Goal: Task Accomplishment & Management: Manage account settings

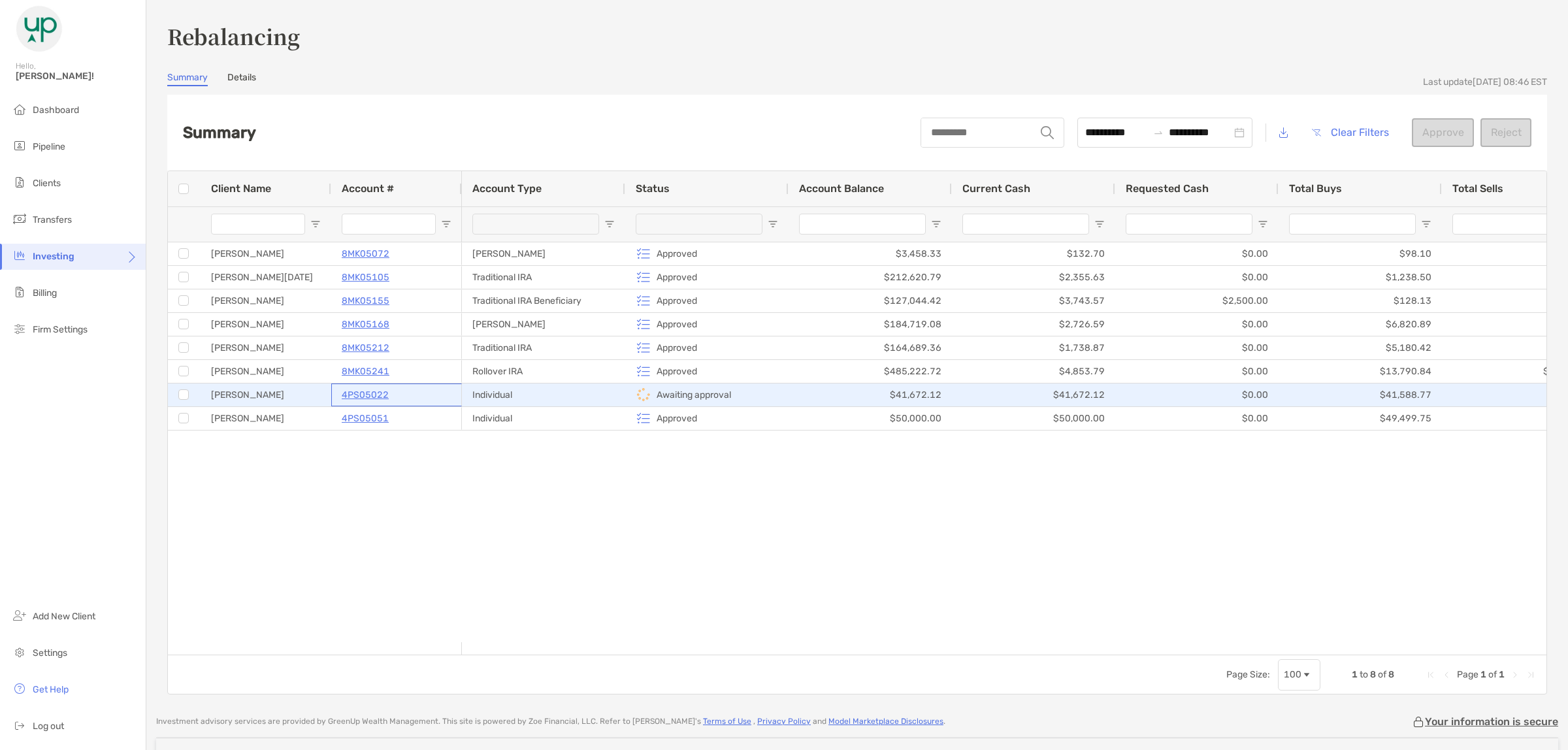
click at [364, 393] on p "4PS05022" at bounding box center [365, 394] width 47 height 16
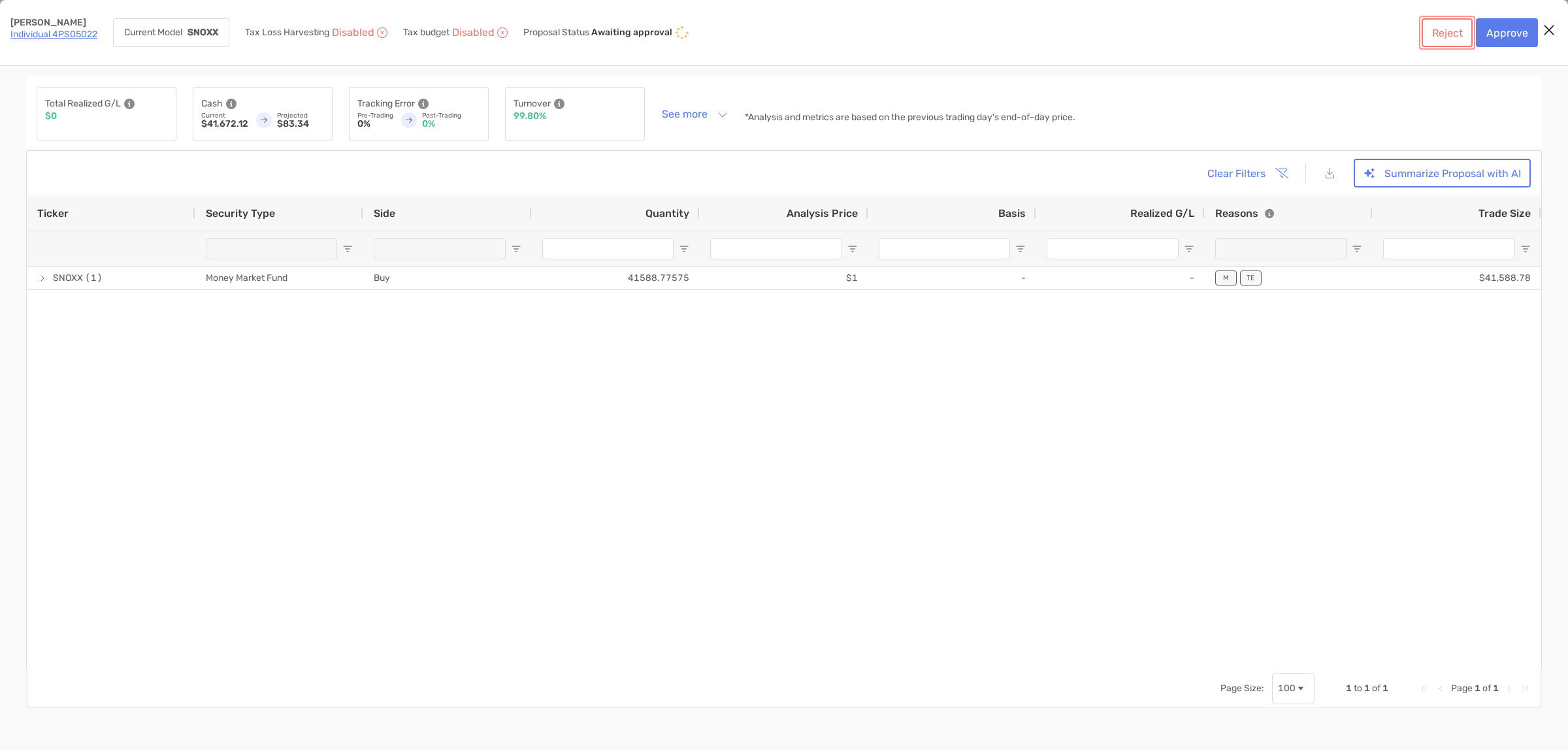
click at [1438, 30] on button "Reject" at bounding box center [1447, 32] width 51 height 29
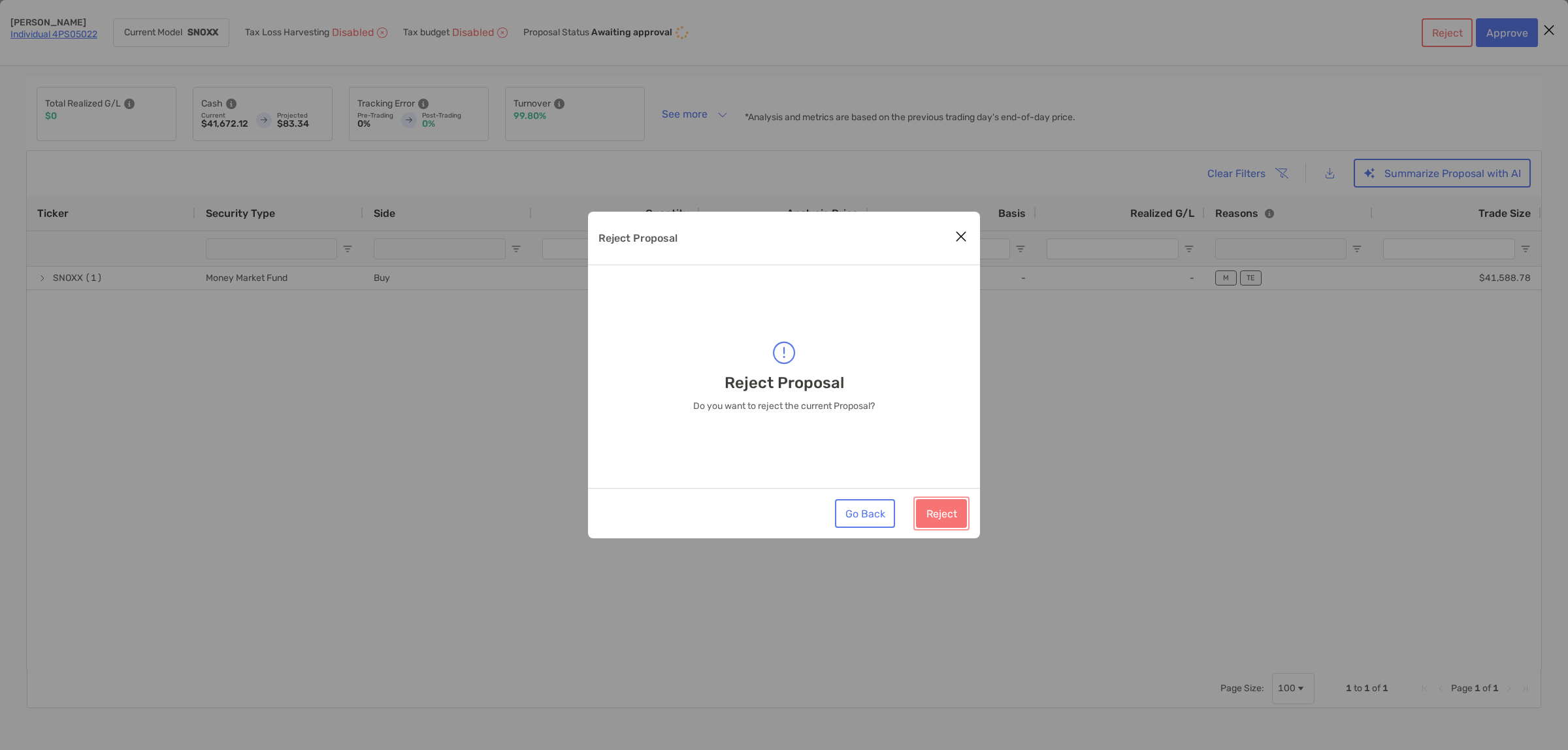
click at [951, 507] on button "Reject" at bounding box center [942, 514] width 51 height 29
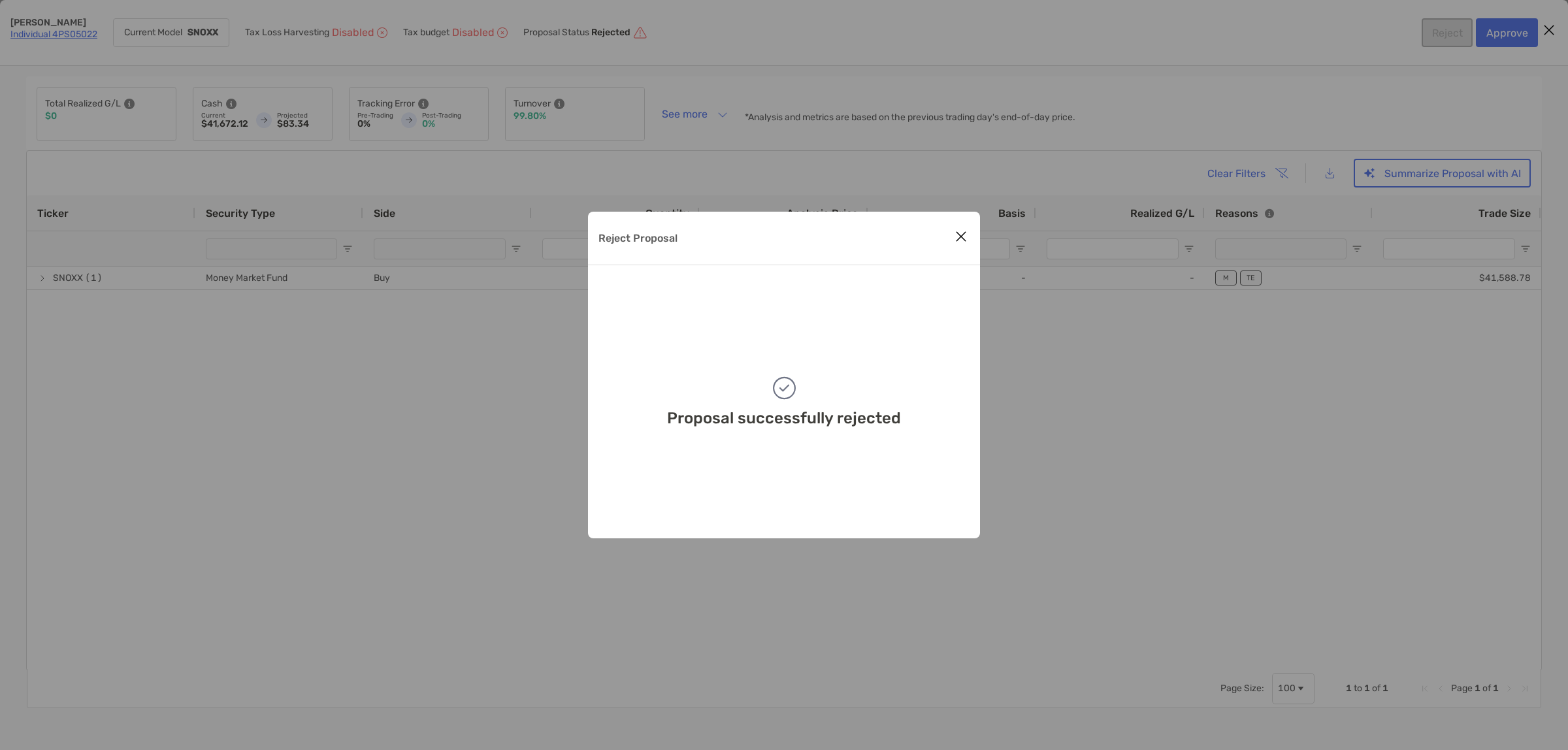
click at [963, 234] on icon "Close modal" at bounding box center [960, 236] width 12 height 15
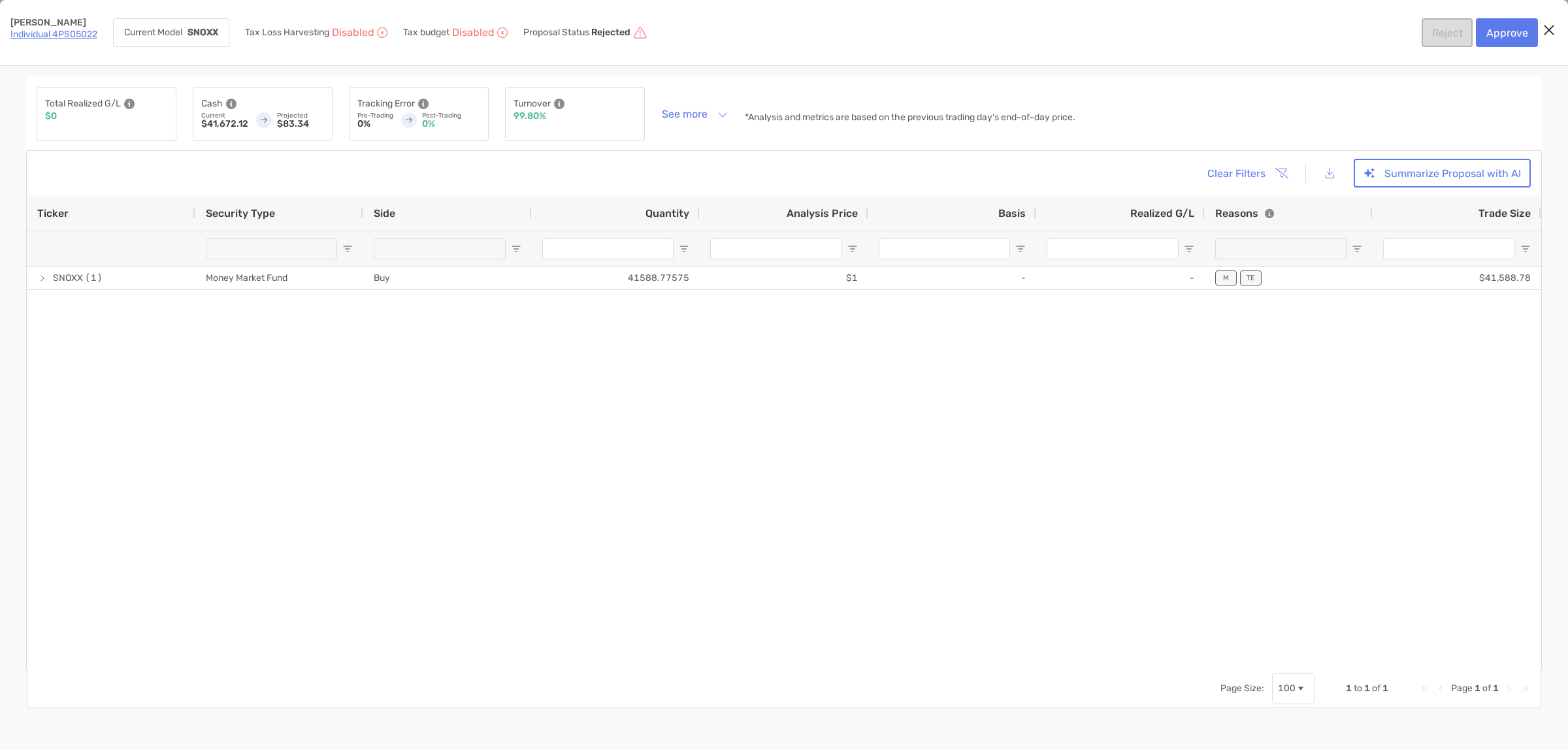
click at [1548, 26] on icon "Close modal" at bounding box center [1548, 30] width 12 height 15
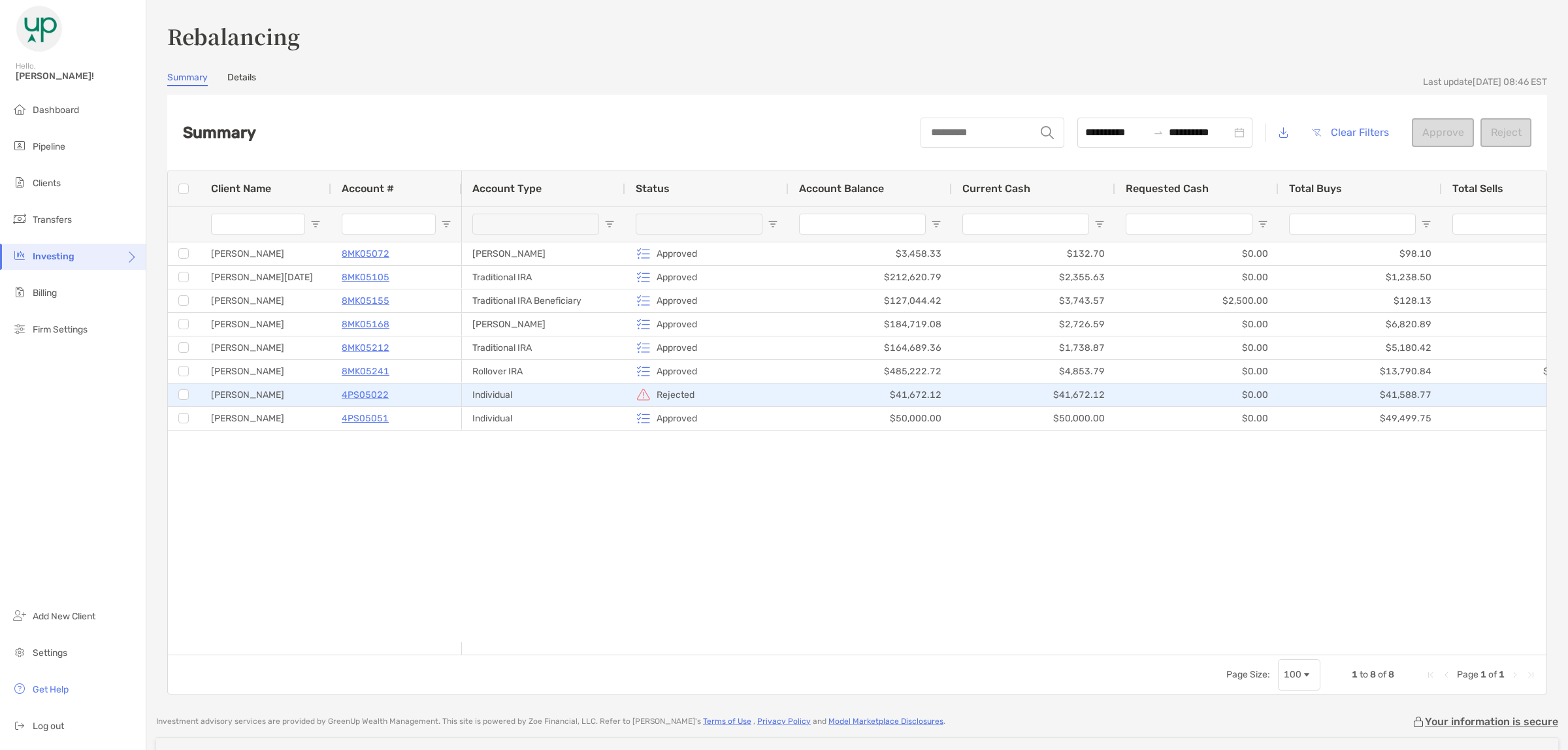
click at [377, 396] on p "4PS05022" at bounding box center [365, 394] width 47 height 16
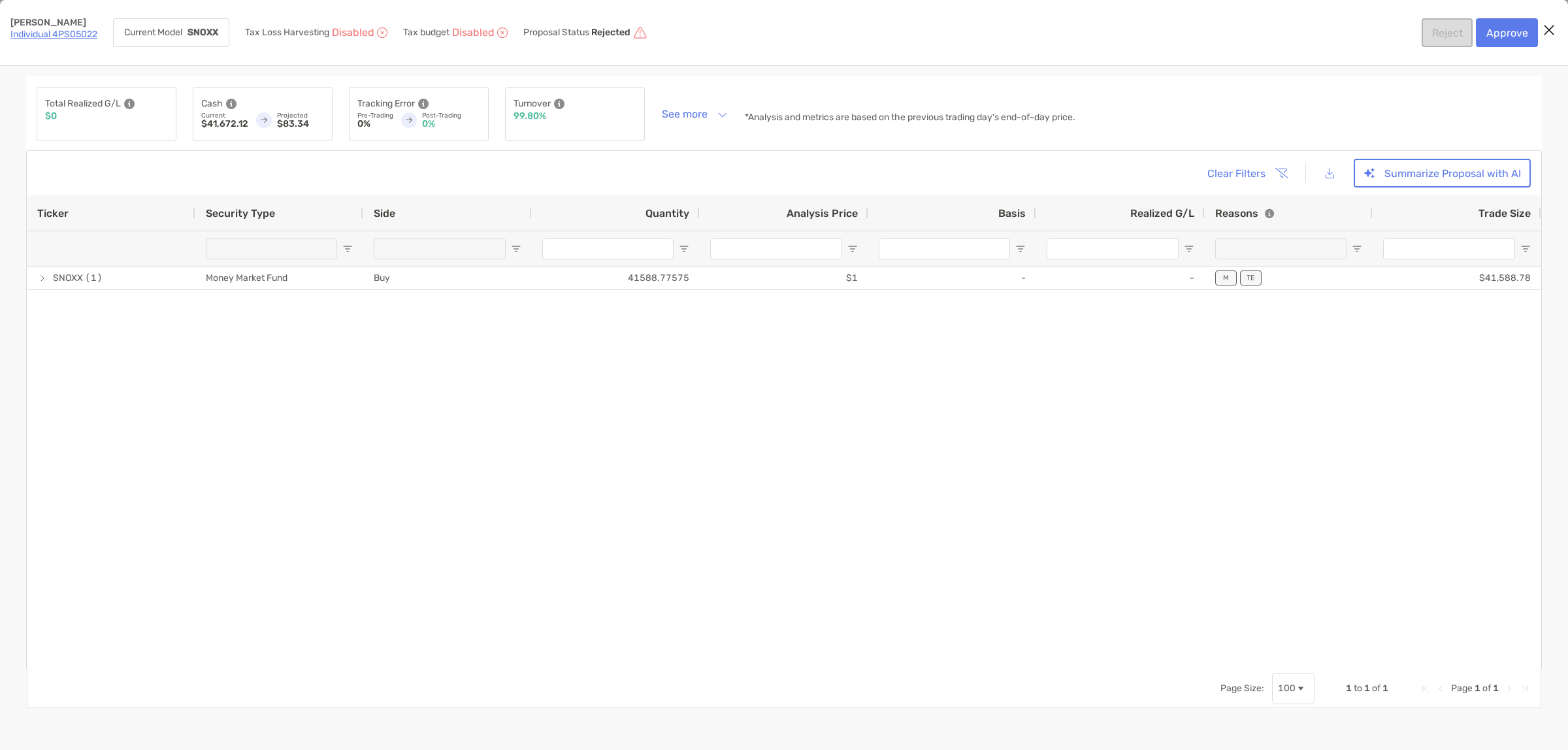
click at [68, 32] on link "Individual 4PS05022" at bounding box center [54, 34] width 87 height 11
click at [1548, 23] on icon "Close modal" at bounding box center [1548, 30] width 12 height 15
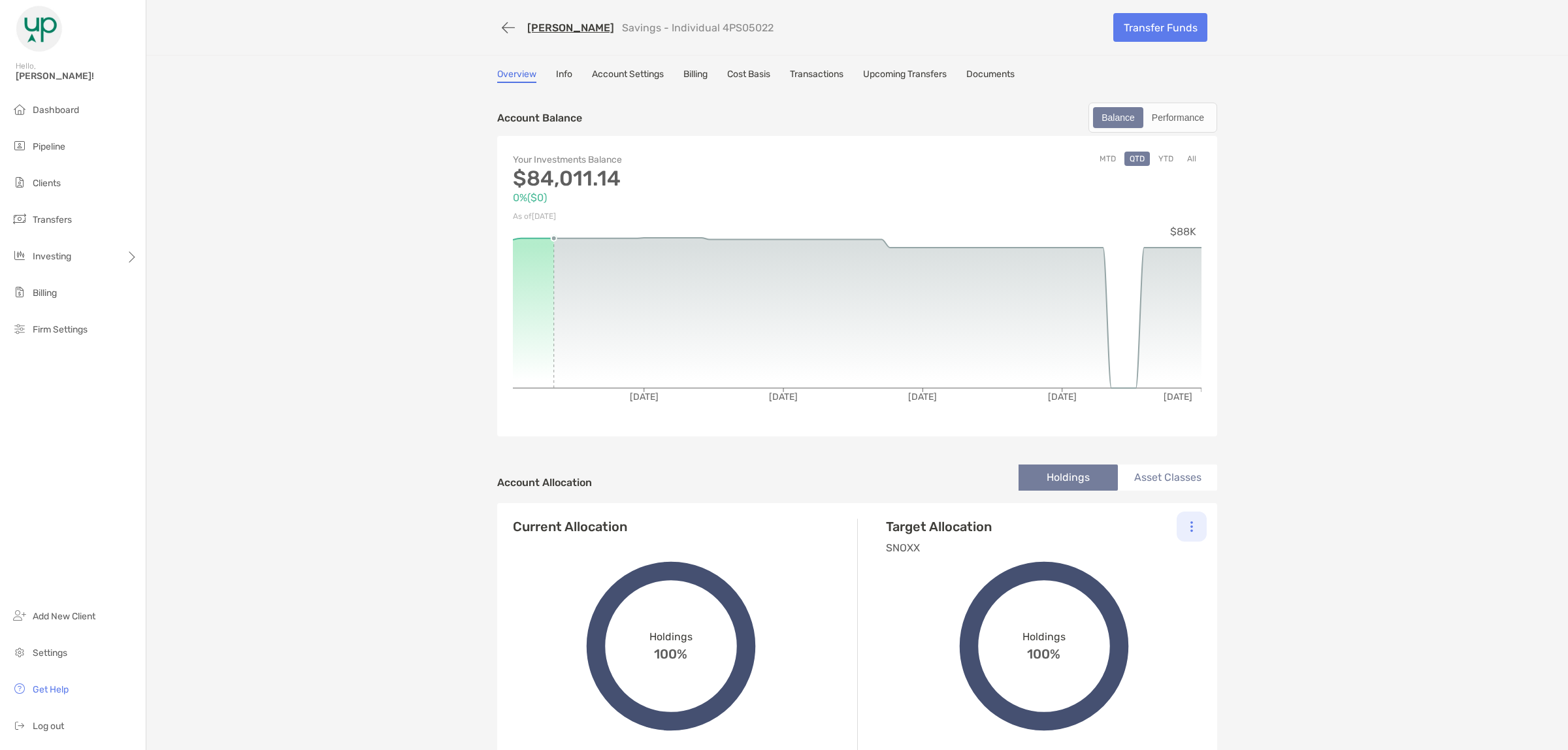
click at [1190, 523] on img at bounding box center [1191, 526] width 3 height 12
click at [1105, 592] on p "Unassign Model" at bounding box center [1105, 598] width 65 height 16
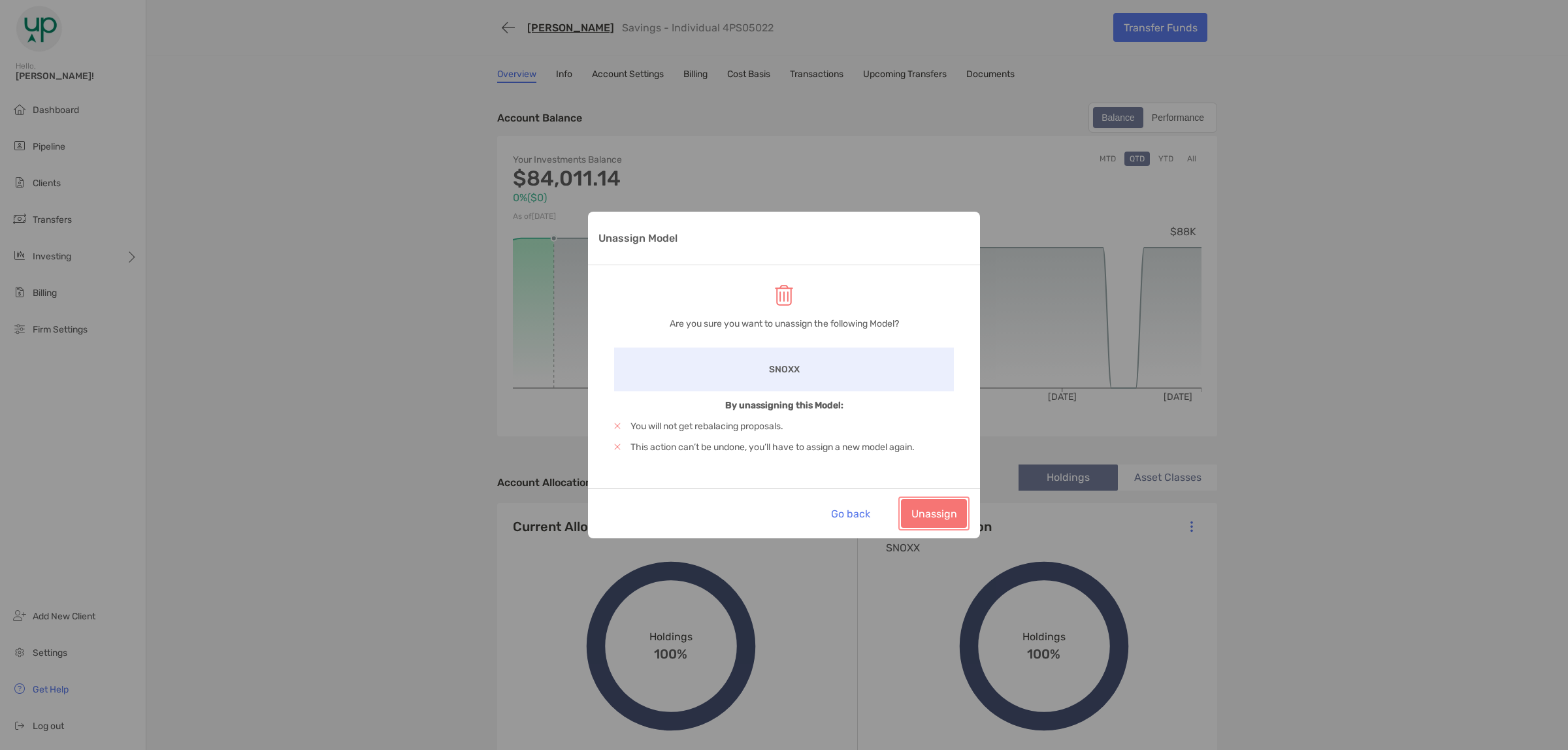
click at [929, 504] on button "Unassign" at bounding box center [933, 514] width 66 height 29
